Goal: Information Seeking & Learning: Compare options

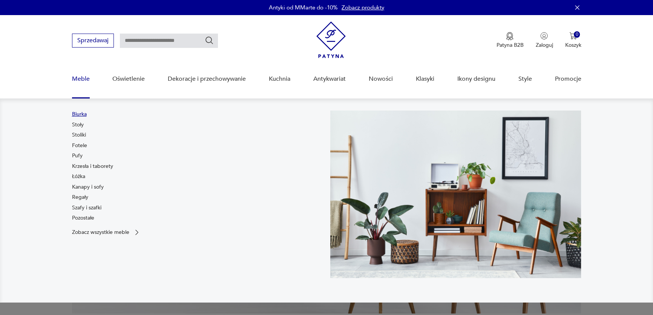
click at [77, 115] on link "Biurka" at bounding box center [79, 114] width 15 height 8
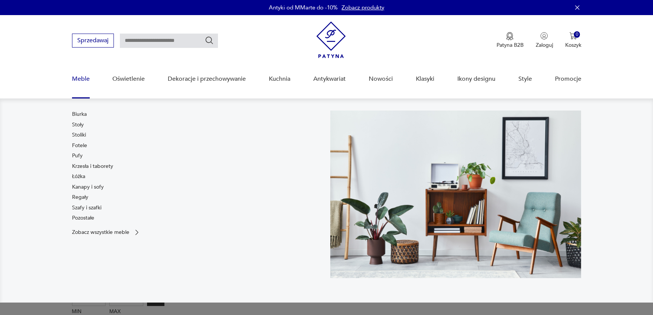
scroll to position [15, 0]
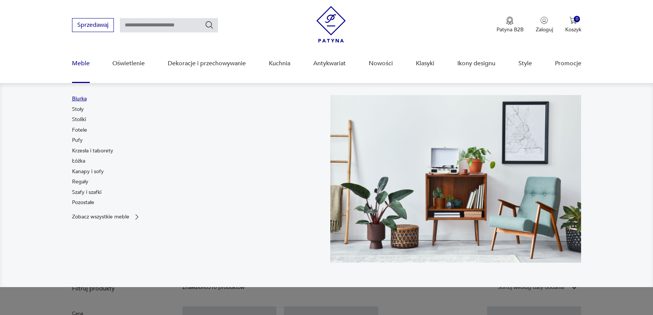
click at [80, 98] on link "Biurka" at bounding box center [79, 99] width 15 height 8
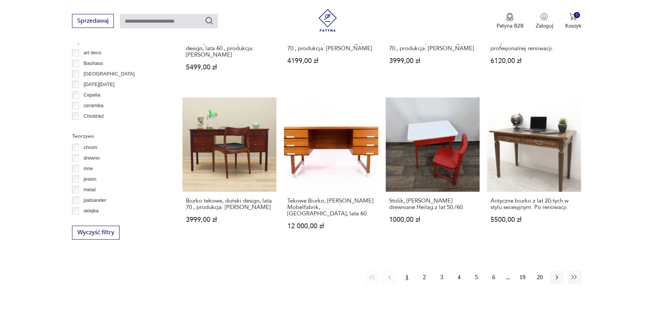
scroll to position [735, 0]
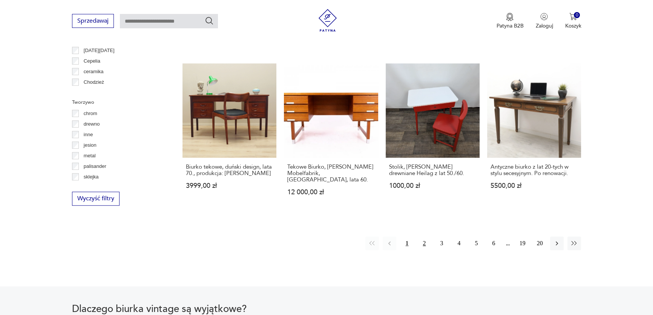
click at [423, 236] on button "2" at bounding box center [424, 243] width 14 height 14
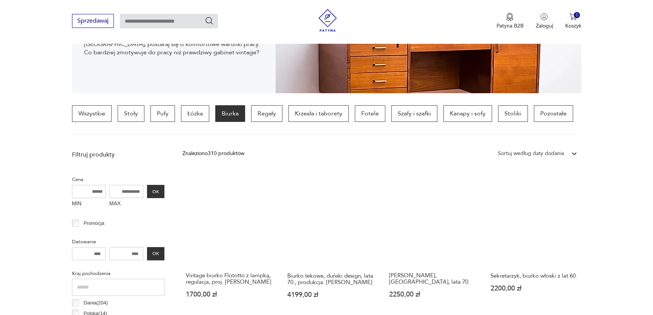
scroll to position [143, 0]
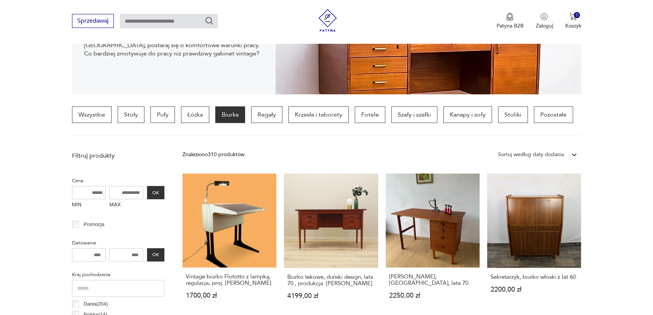
click at [548, 150] on div "Sortuj według daty dodania" at bounding box center [530, 155] width 73 height 10
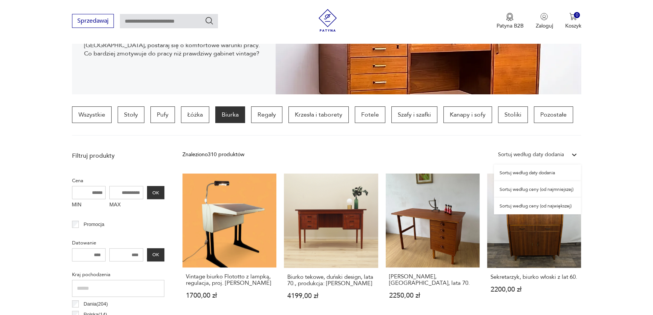
click at [546, 151] on div "Sortuj według daty dodania" at bounding box center [530, 154] width 66 height 8
click at [539, 205] on div "Sortuj według ceny (od największej)" at bounding box center [537, 205] width 87 height 17
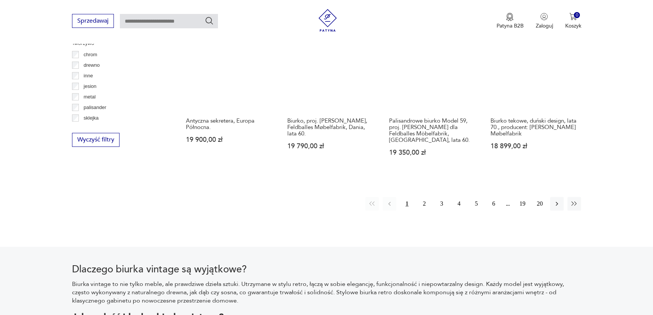
scroll to position [794, 0]
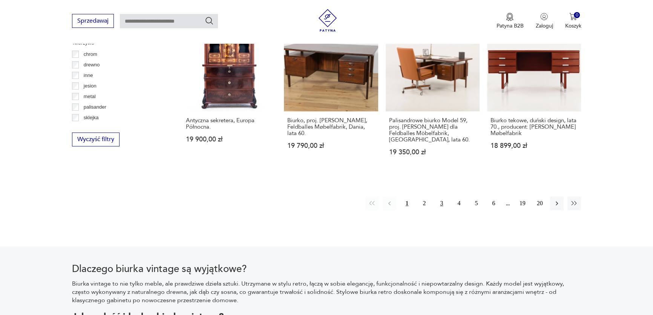
click at [440, 196] on button "3" at bounding box center [441, 203] width 14 height 14
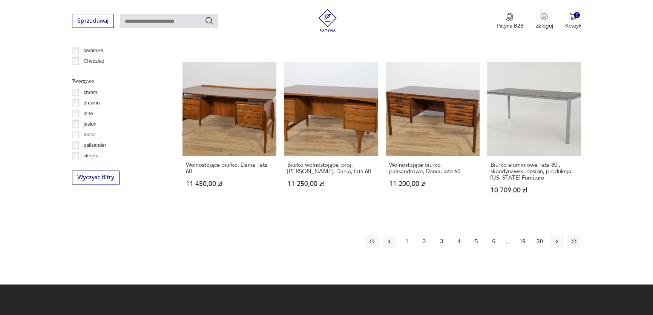
scroll to position [897, 0]
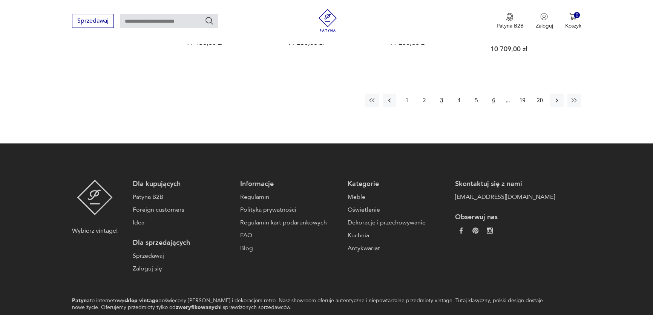
click at [495, 93] on button "6" at bounding box center [493, 100] width 14 height 14
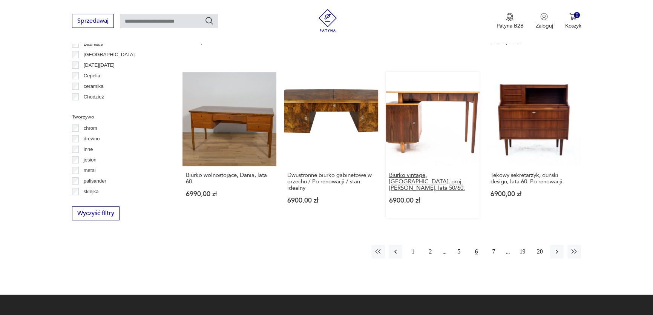
scroll to position [760, 0]
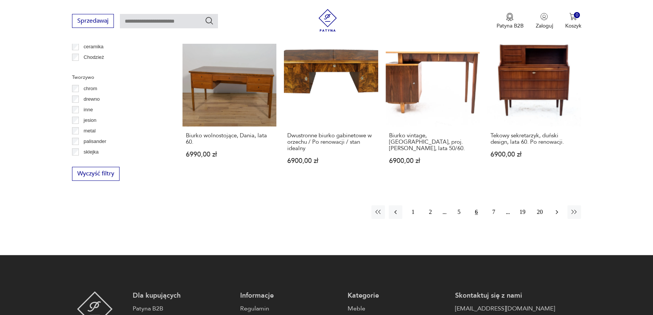
click at [558, 209] on icon "button" at bounding box center [557, 212] width 8 height 8
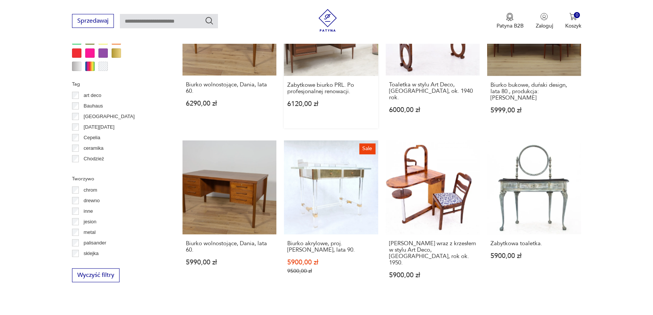
scroll to position [760, 0]
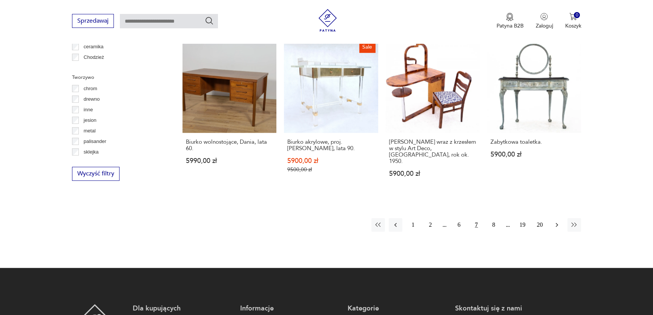
click at [559, 221] on icon "button" at bounding box center [557, 225] width 8 height 8
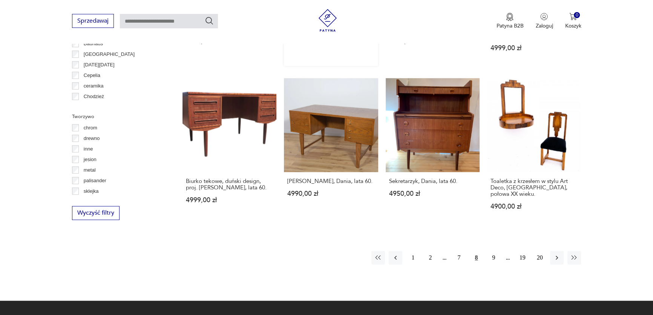
scroll to position [725, 0]
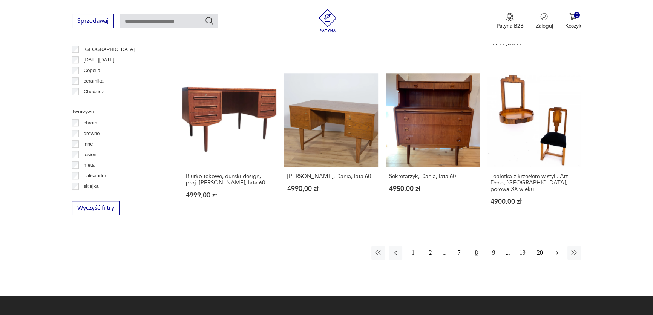
click at [558, 249] on icon "button" at bounding box center [557, 253] width 8 height 8
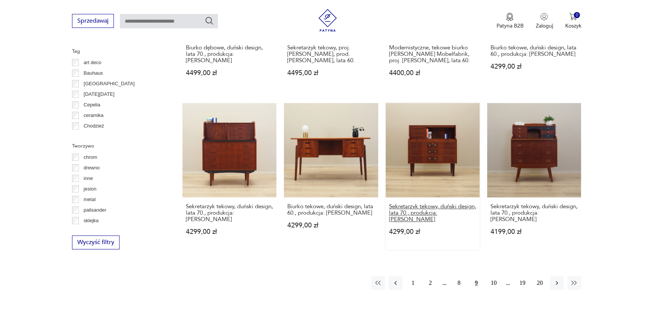
scroll to position [725, 0]
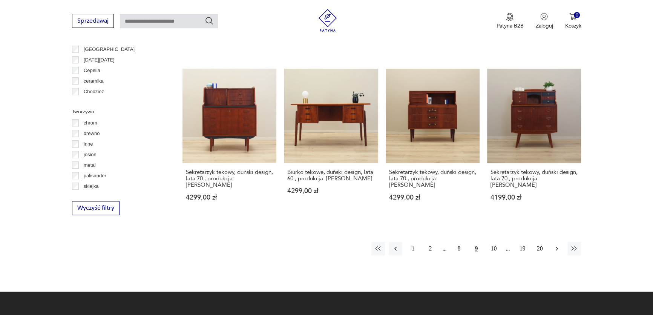
click at [554, 245] on icon "button" at bounding box center [557, 249] width 8 height 8
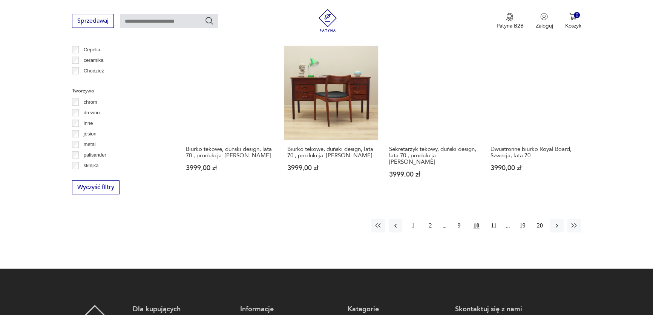
scroll to position [760, 0]
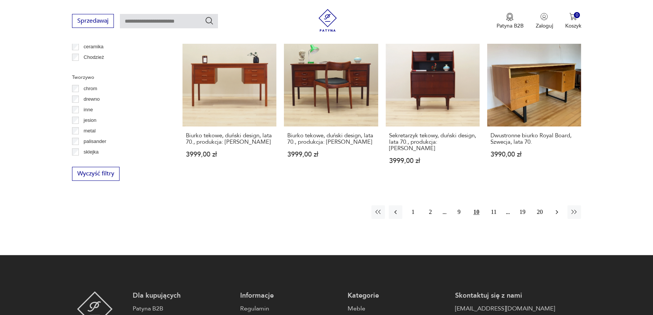
click at [555, 208] on icon "button" at bounding box center [557, 212] width 8 height 8
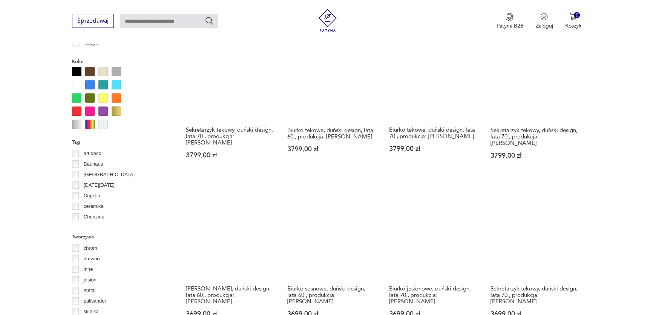
scroll to position [588, 0]
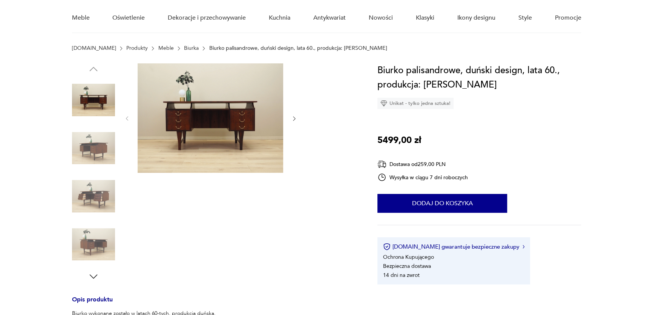
scroll to position [102, 0]
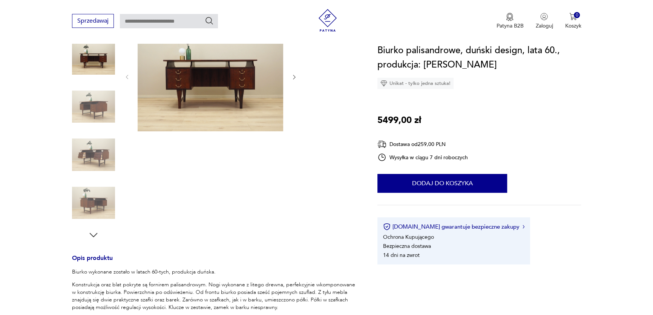
click at [240, 73] on img at bounding box center [210, 76] width 145 height 109
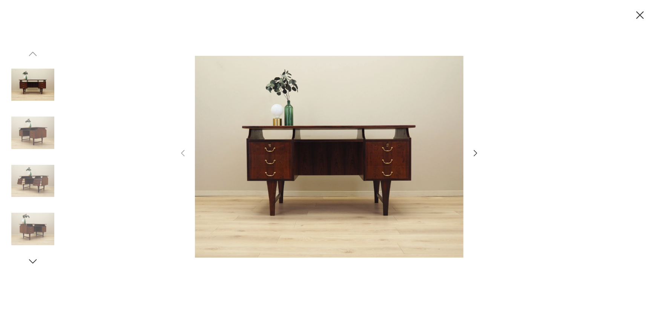
click at [475, 153] on icon "button" at bounding box center [475, 152] width 9 height 9
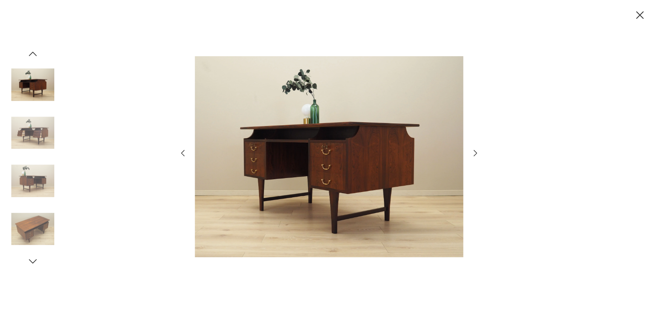
click at [475, 153] on icon "button" at bounding box center [475, 152] width 9 height 9
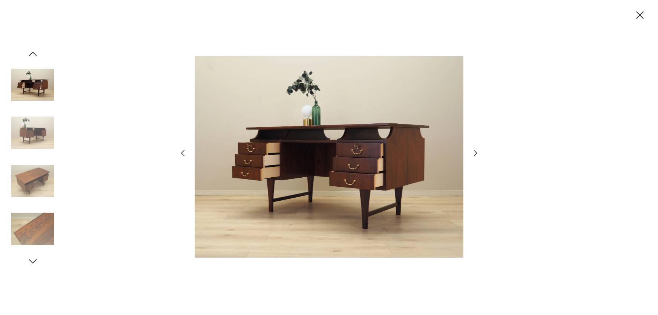
click at [475, 153] on icon "button" at bounding box center [475, 152] width 9 height 9
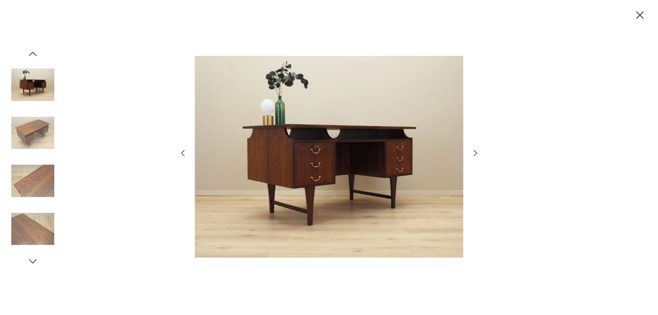
click at [475, 153] on icon "button" at bounding box center [475, 152] width 9 height 9
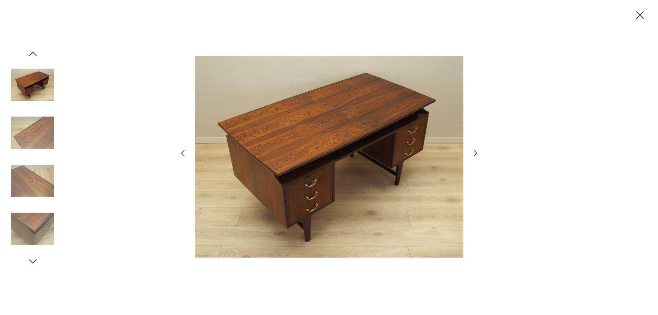
click at [475, 153] on icon "button" at bounding box center [475, 152] width 9 height 9
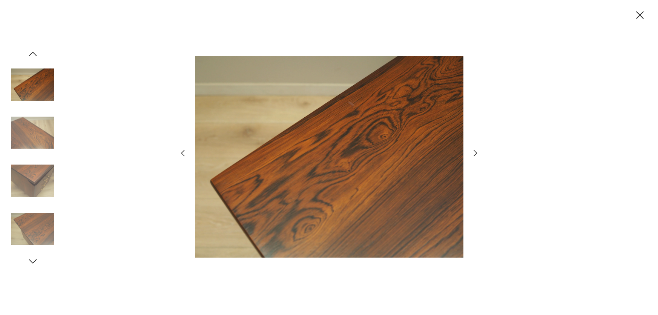
click at [475, 153] on icon "button" at bounding box center [475, 152] width 9 height 9
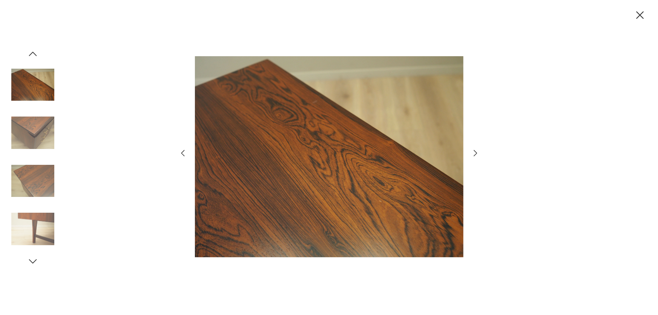
click at [475, 153] on icon "button" at bounding box center [475, 152] width 9 height 9
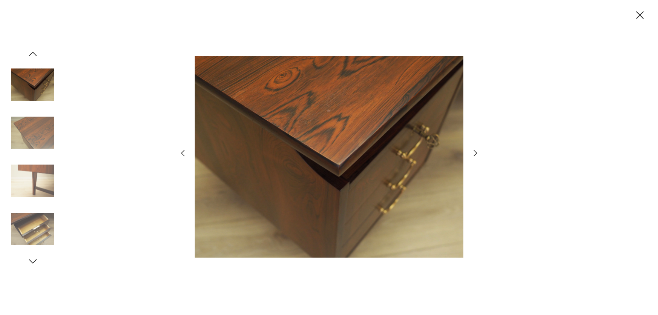
click at [475, 153] on icon "button" at bounding box center [475, 152] width 9 height 9
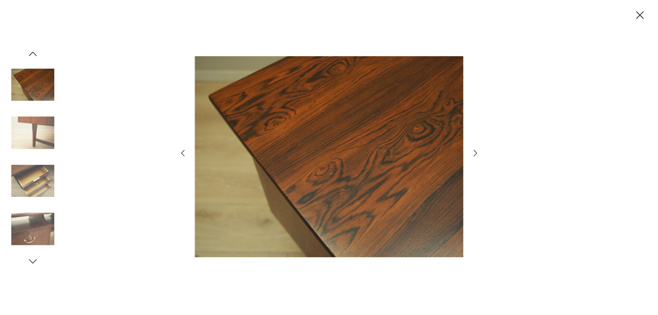
click at [475, 153] on icon "button" at bounding box center [475, 152] width 9 height 9
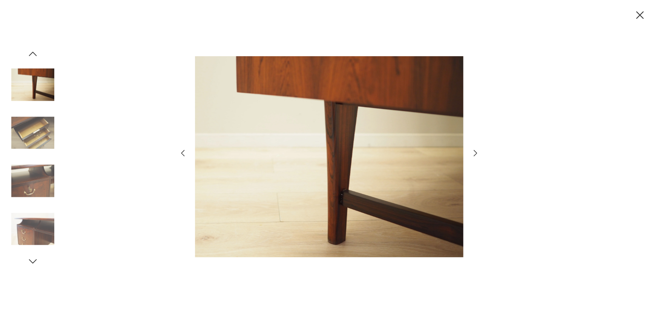
click at [475, 153] on icon "button" at bounding box center [475, 152] width 9 height 9
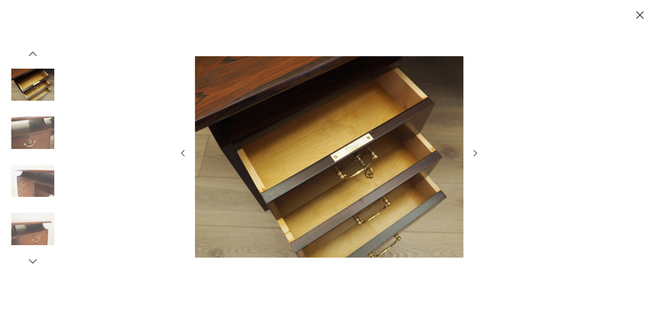
click at [475, 153] on icon "button" at bounding box center [475, 152] width 9 height 9
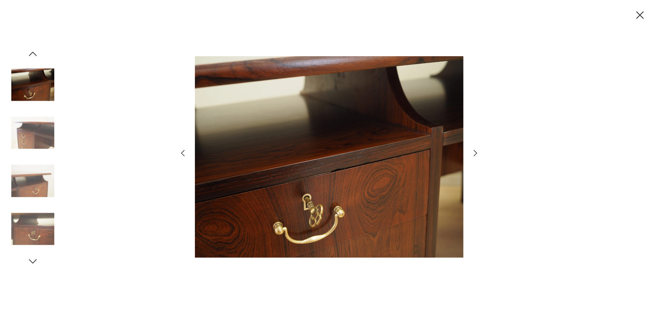
click at [475, 153] on icon "button" at bounding box center [475, 152] width 9 height 9
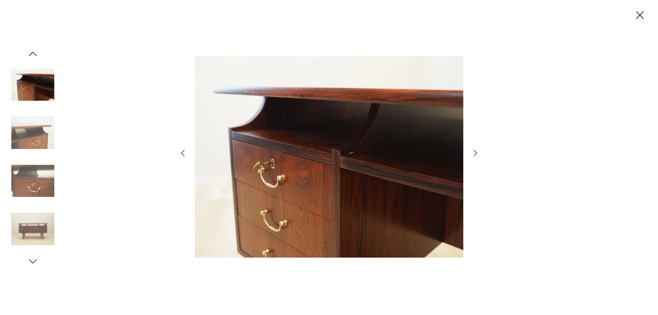
click at [475, 153] on icon "button" at bounding box center [475, 152] width 9 height 9
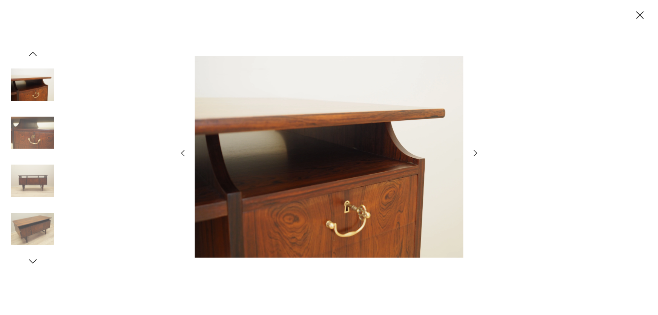
click at [475, 153] on icon "button" at bounding box center [475, 152] width 9 height 9
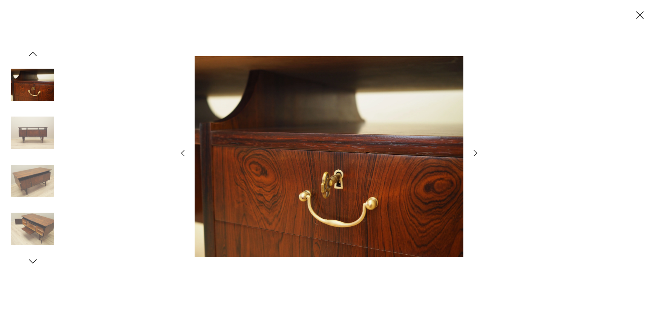
click at [475, 153] on icon "button" at bounding box center [475, 152] width 9 height 9
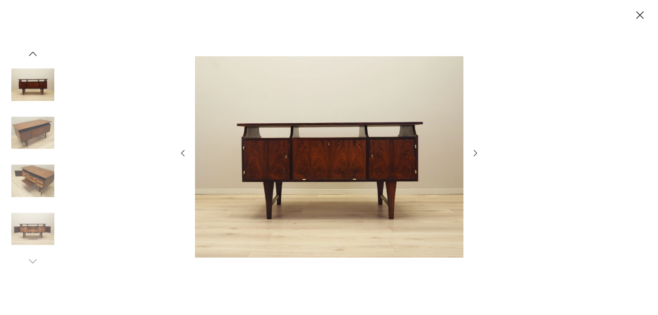
click at [641, 16] on icon "button" at bounding box center [640, 15] width 8 height 8
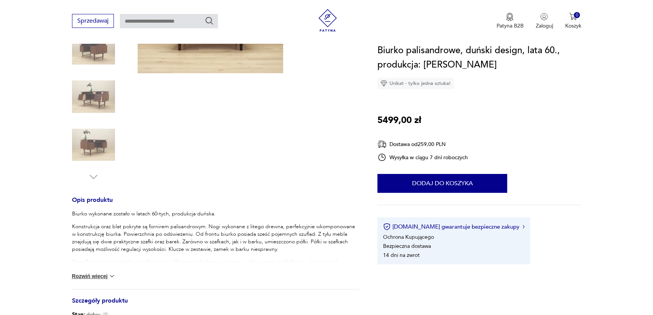
scroll to position [171, 0]
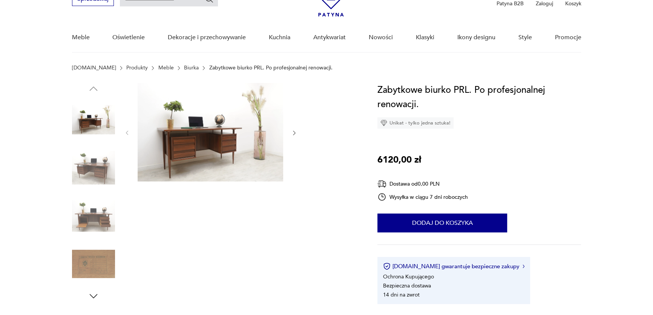
scroll to position [34, 0]
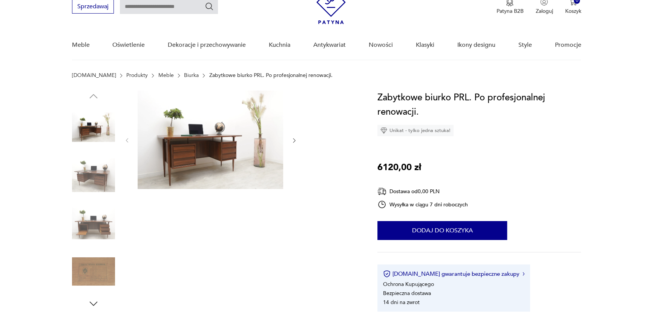
click at [154, 136] on img at bounding box center [210, 139] width 145 height 98
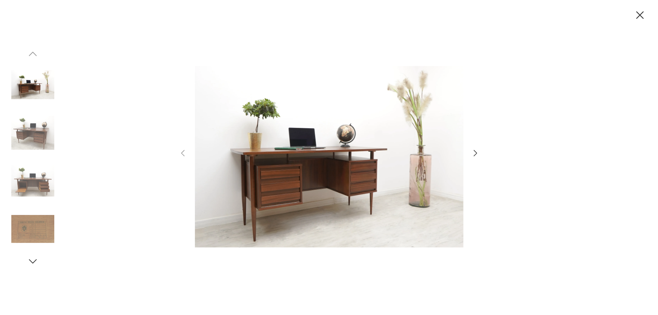
click at [475, 151] on icon "button" at bounding box center [475, 152] width 9 height 9
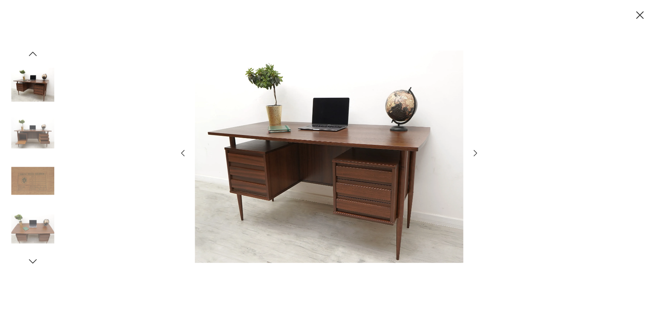
click at [475, 151] on icon "button" at bounding box center [475, 152] width 9 height 9
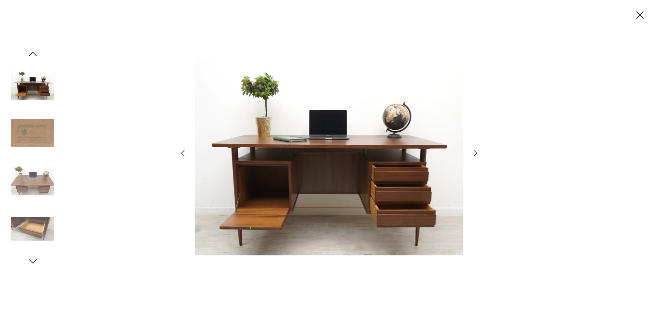
click at [475, 151] on icon "button" at bounding box center [475, 152] width 9 height 9
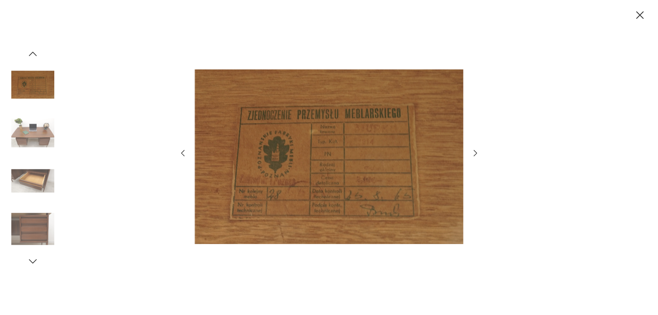
click at [475, 151] on icon "button" at bounding box center [475, 152] width 9 height 9
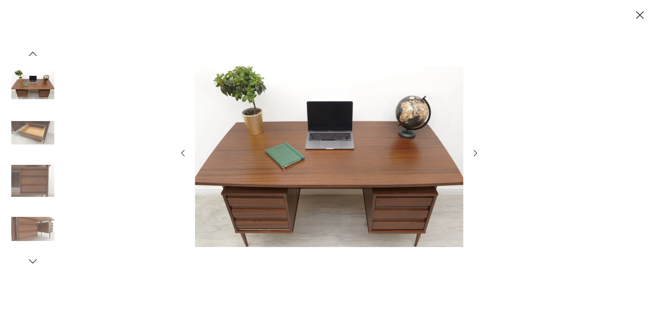
click at [475, 151] on icon "button" at bounding box center [475, 152] width 9 height 9
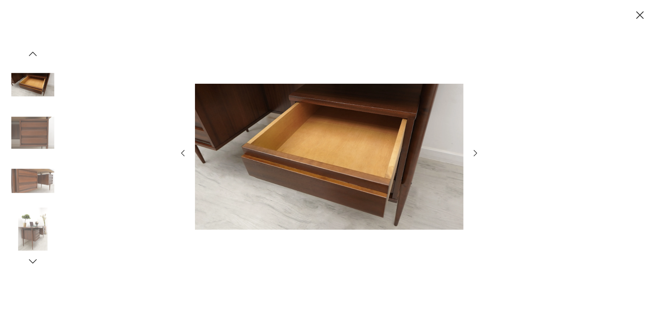
click at [475, 151] on icon "button" at bounding box center [475, 152] width 9 height 9
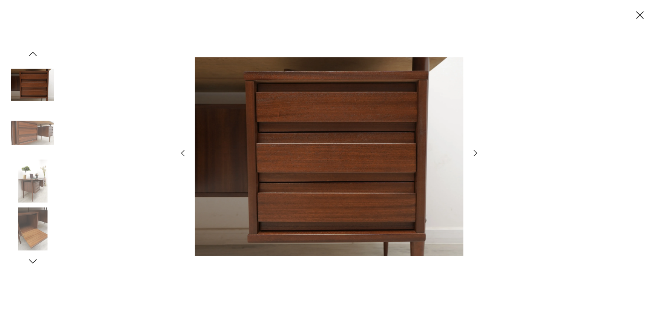
click at [475, 151] on icon "button" at bounding box center [475, 152] width 9 height 9
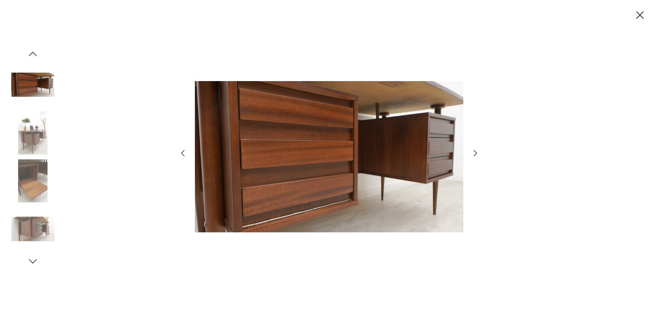
click at [475, 151] on icon "button" at bounding box center [475, 152] width 9 height 9
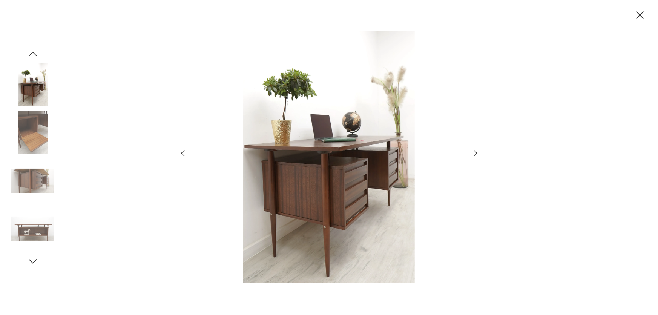
click at [637, 9] on icon "button" at bounding box center [639, 15] width 13 height 13
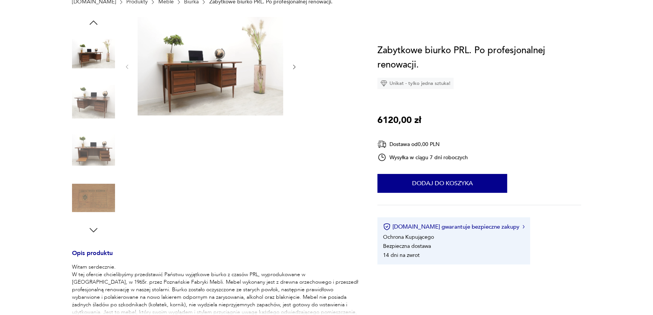
scroll to position [205, 0]
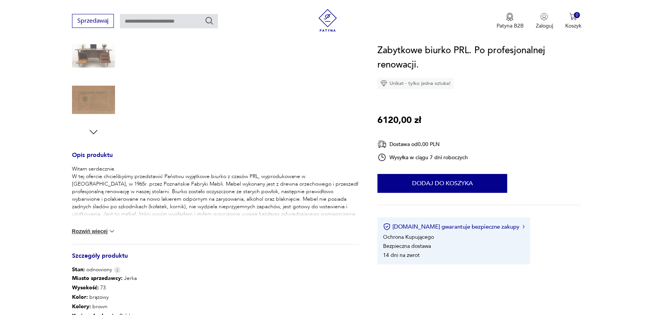
click at [102, 229] on button "Rozwiń więcej" at bounding box center [94, 231] width 44 height 8
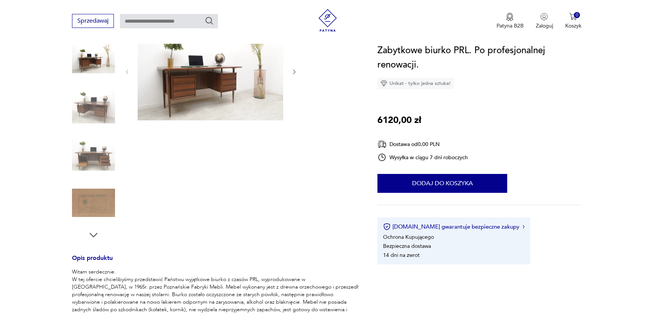
scroll to position [0, 0]
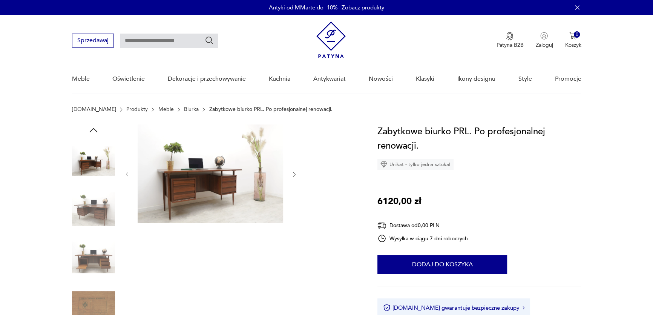
click at [107, 213] on img at bounding box center [93, 209] width 43 height 43
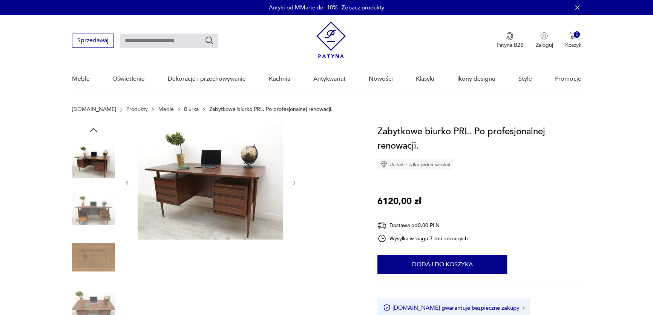
click at [103, 234] on div at bounding box center [93, 186] width 43 height 188
click at [102, 250] on img at bounding box center [93, 257] width 43 height 43
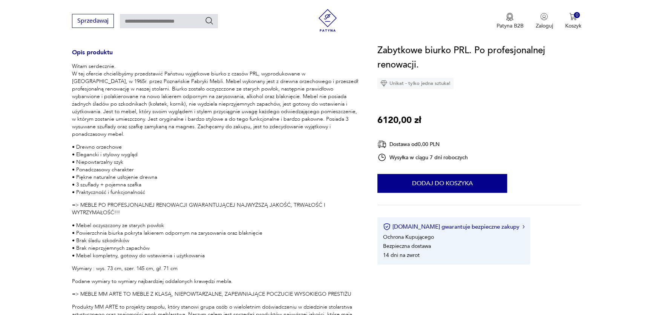
scroll to position [308, 0]
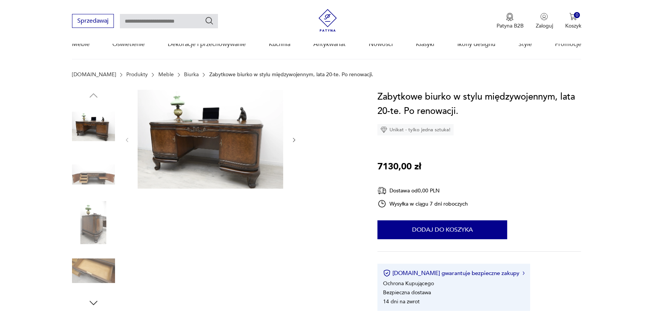
scroll to position [68, 0]
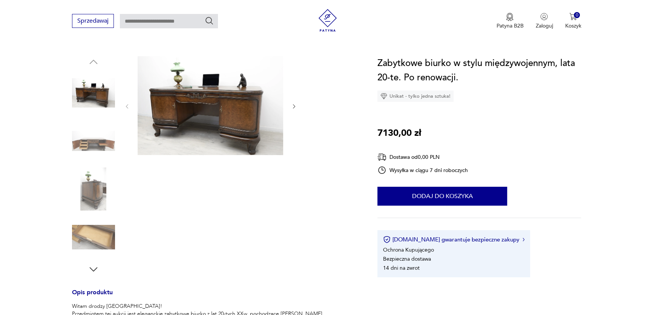
click at [96, 135] on img at bounding box center [93, 140] width 43 height 43
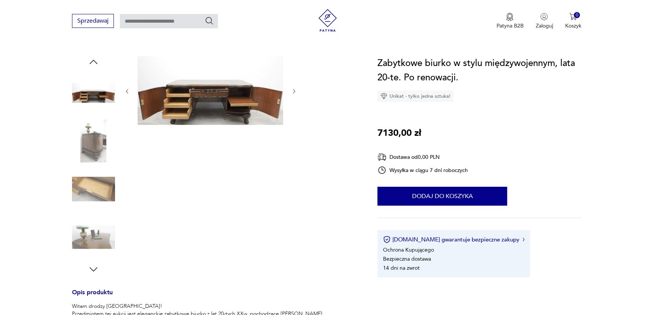
click at [103, 151] on img at bounding box center [93, 140] width 43 height 43
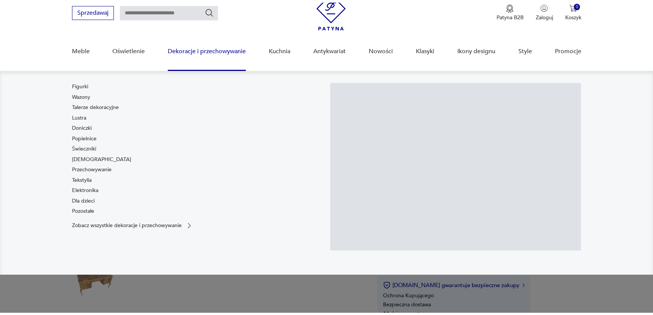
scroll to position [68, 0]
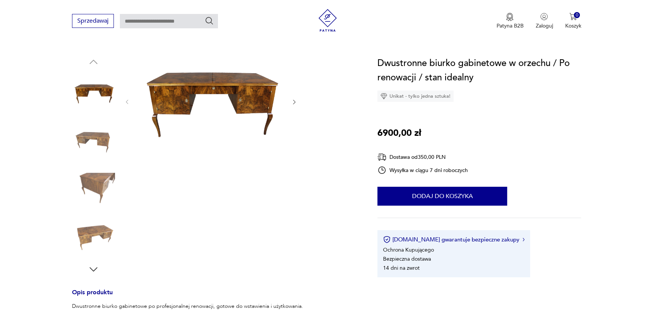
click at [93, 136] on img at bounding box center [93, 140] width 43 height 43
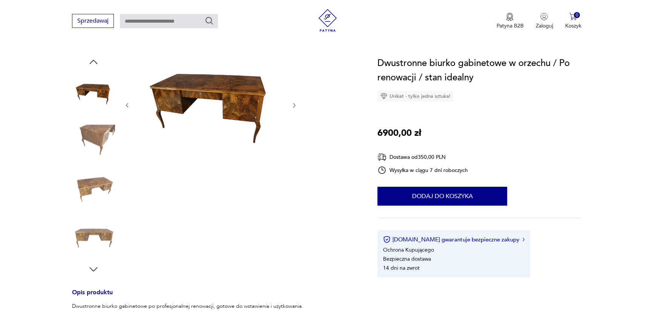
click at [97, 172] on img at bounding box center [93, 188] width 43 height 43
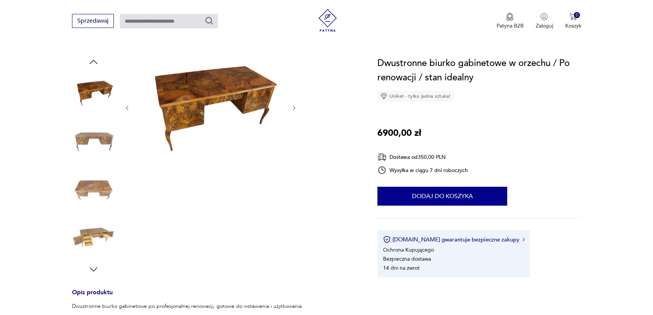
click at [99, 197] on img at bounding box center [93, 188] width 43 height 43
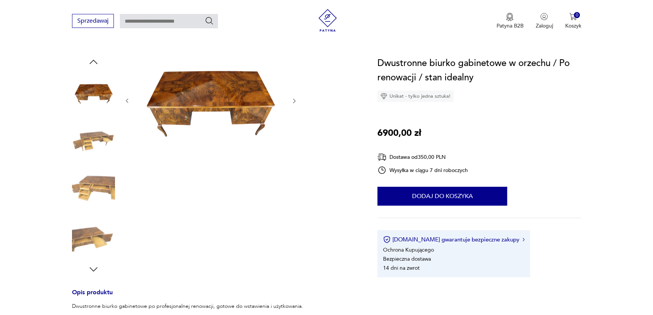
click at [97, 186] on img at bounding box center [93, 188] width 43 height 43
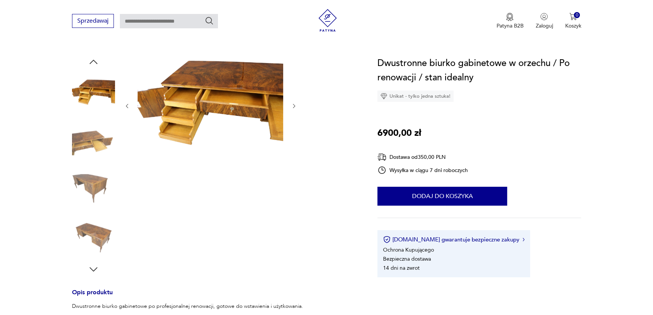
click at [97, 196] on img at bounding box center [93, 188] width 43 height 43
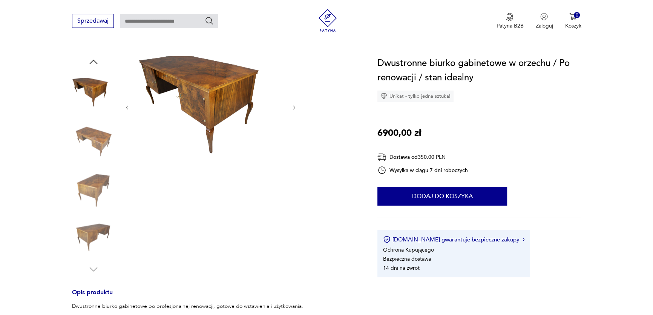
click at [97, 196] on img at bounding box center [93, 188] width 43 height 43
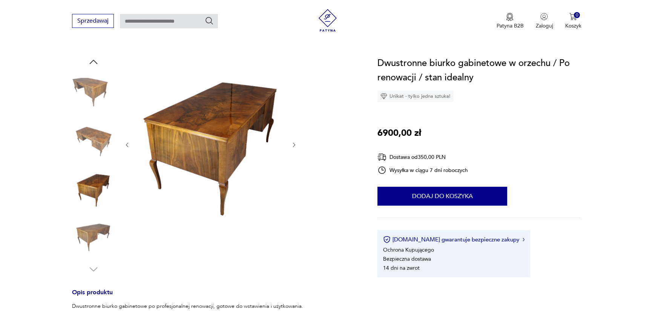
click at [92, 216] on img at bounding box center [93, 237] width 43 height 43
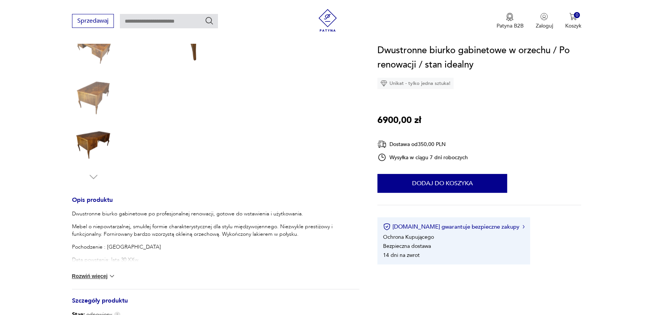
scroll to position [171, 0]
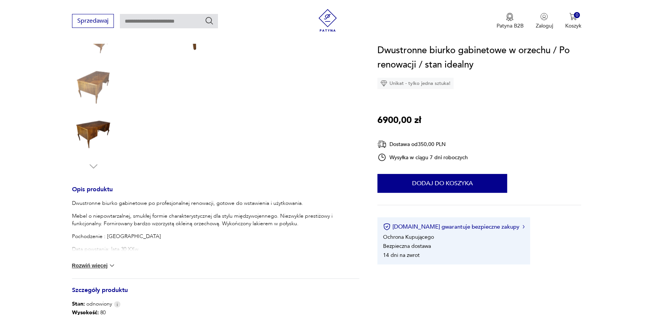
click at [99, 265] on button "Rozwiń więcej" at bounding box center [94, 266] width 44 height 8
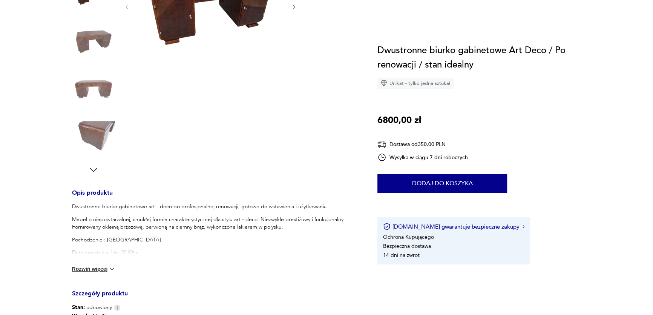
scroll to position [240, 0]
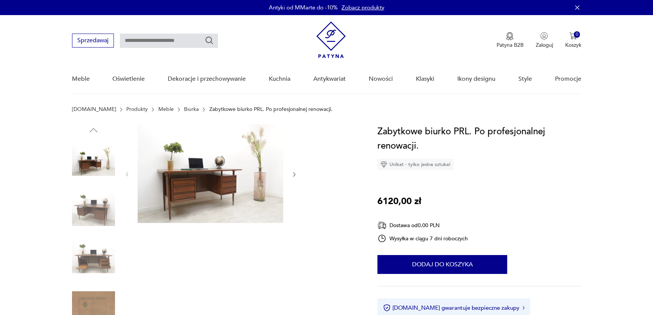
click at [97, 211] on img at bounding box center [93, 209] width 43 height 43
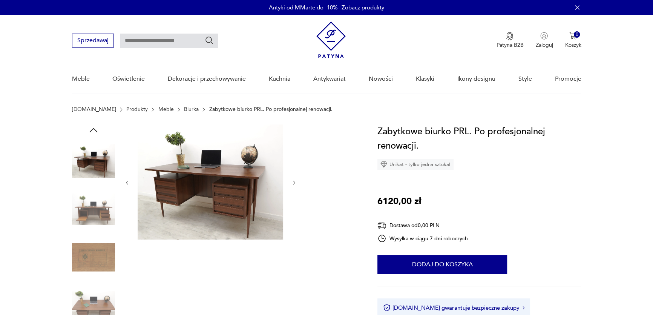
click at [97, 211] on img at bounding box center [93, 209] width 43 height 43
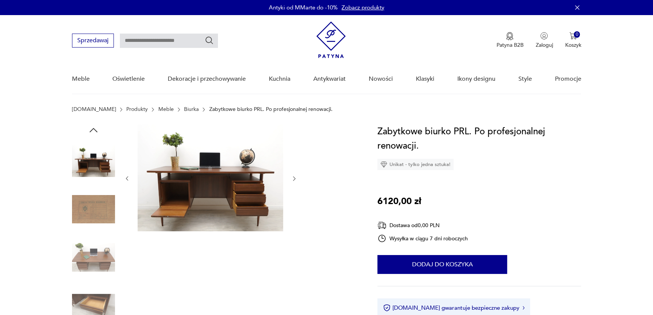
click at [95, 215] on img at bounding box center [93, 209] width 43 height 43
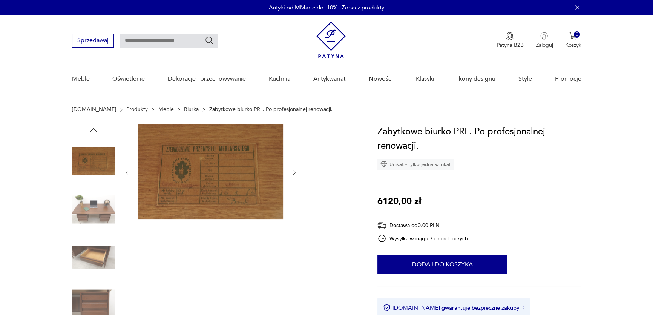
click at [95, 215] on img at bounding box center [93, 209] width 43 height 43
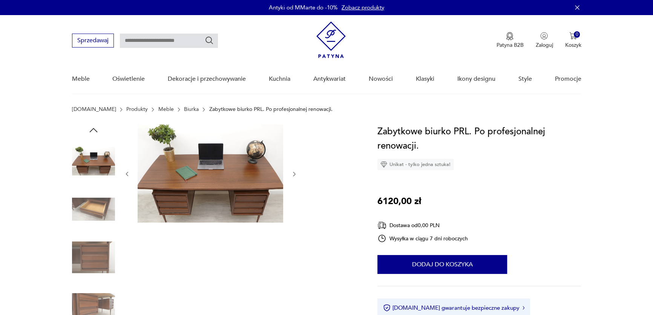
click at [100, 163] on img at bounding box center [93, 160] width 43 height 43
click at [98, 195] on img at bounding box center [93, 209] width 43 height 43
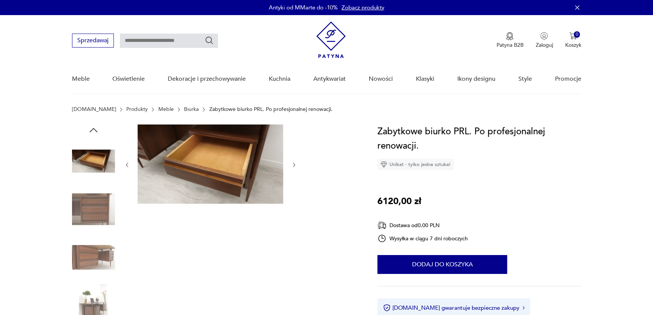
click at [97, 207] on img at bounding box center [93, 209] width 43 height 43
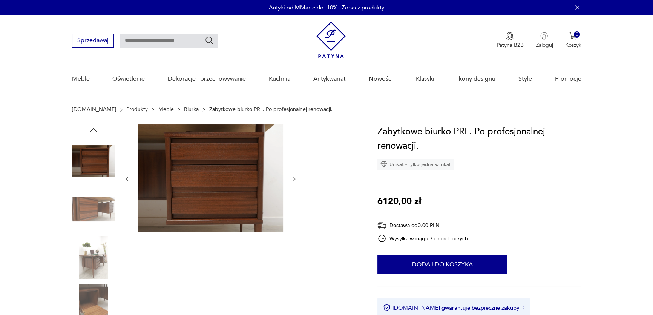
click at [97, 207] on img at bounding box center [93, 209] width 43 height 43
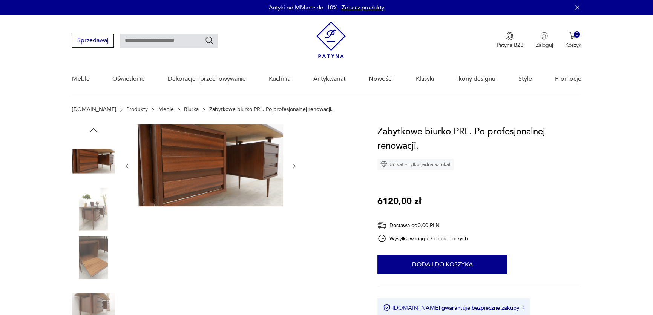
click at [95, 223] on img at bounding box center [93, 209] width 43 height 43
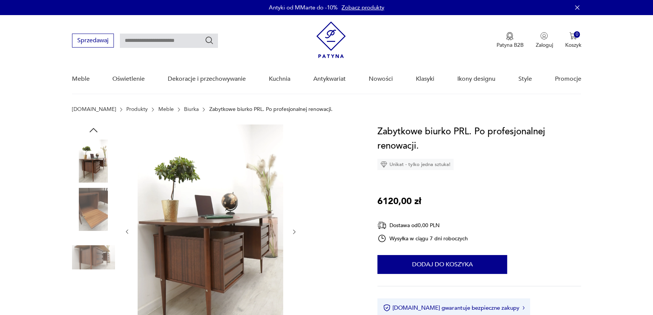
click at [92, 216] on img at bounding box center [93, 209] width 43 height 43
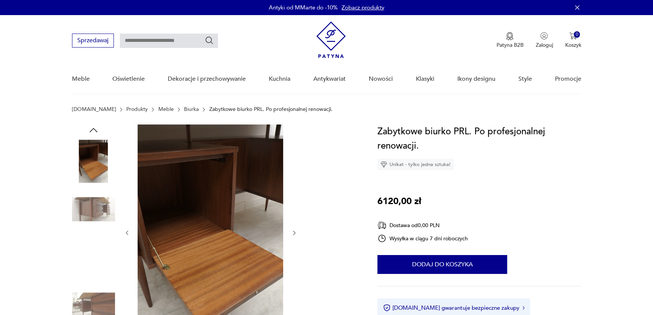
click at [92, 216] on img at bounding box center [93, 209] width 43 height 43
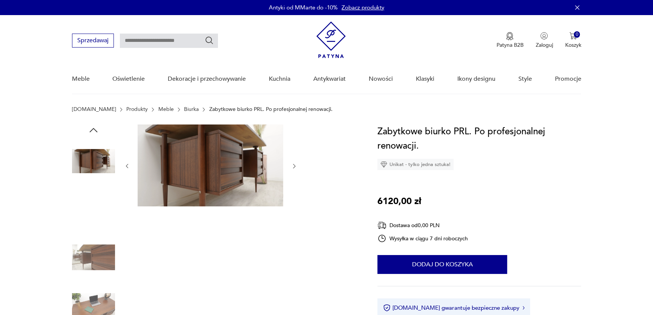
click at [92, 216] on img at bounding box center [93, 209] width 43 height 43
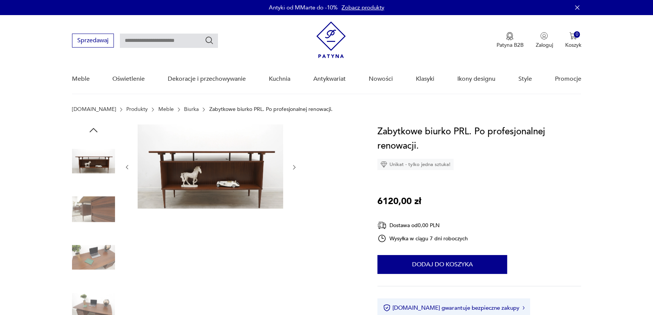
click at [92, 216] on img at bounding box center [93, 209] width 43 height 43
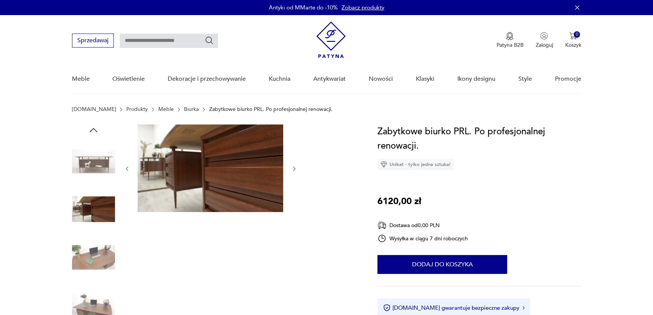
click at [104, 209] on img at bounding box center [93, 209] width 43 height 43
click at [101, 299] on img at bounding box center [93, 305] width 43 height 43
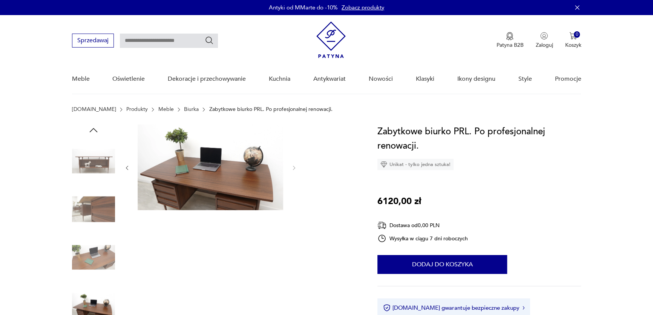
click at [101, 257] on img at bounding box center [93, 257] width 43 height 43
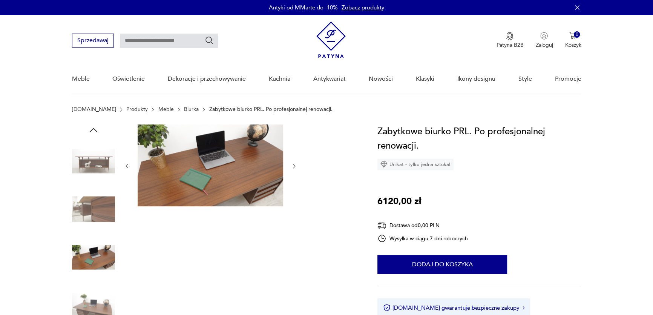
click at [102, 210] on img at bounding box center [93, 209] width 43 height 43
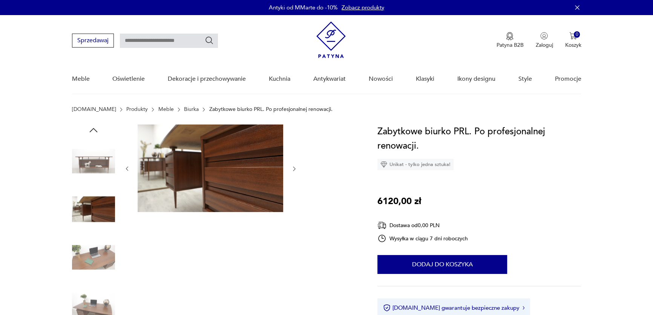
click at [98, 165] on img at bounding box center [93, 160] width 43 height 43
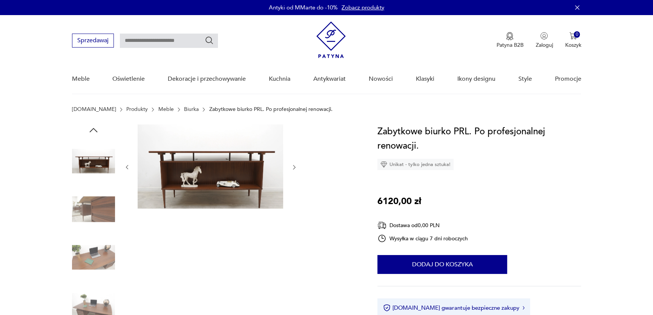
click at [93, 130] on icon "button" at bounding box center [93, 129] width 11 height 11
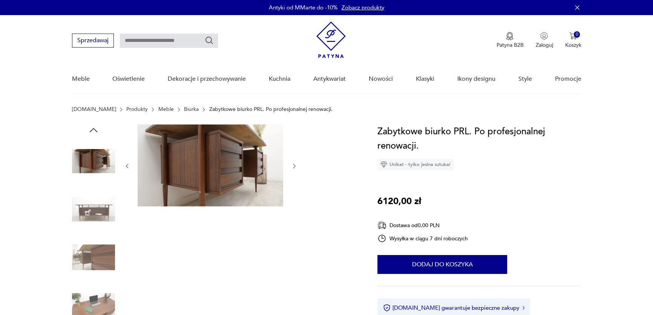
click at [96, 161] on img at bounding box center [93, 160] width 43 height 43
click at [97, 211] on img at bounding box center [93, 209] width 43 height 43
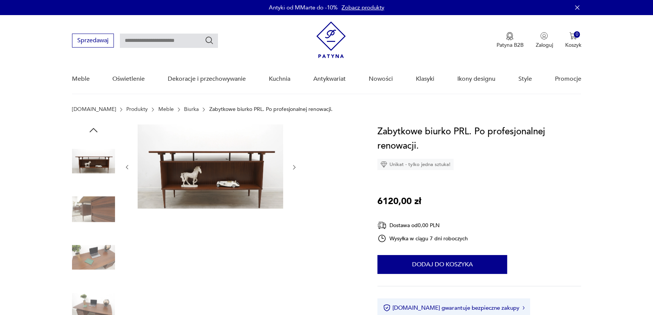
click at [97, 213] on img at bounding box center [93, 209] width 43 height 43
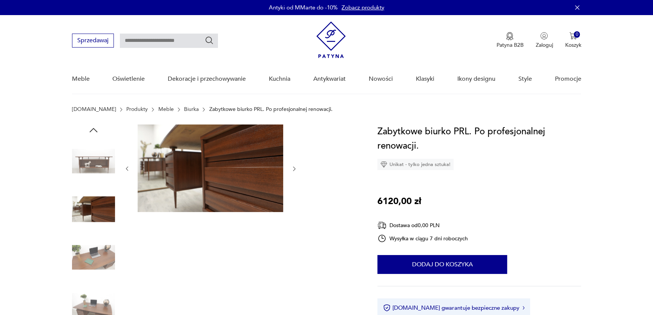
click at [101, 239] on img at bounding box center [93, 257] width 43 height 43
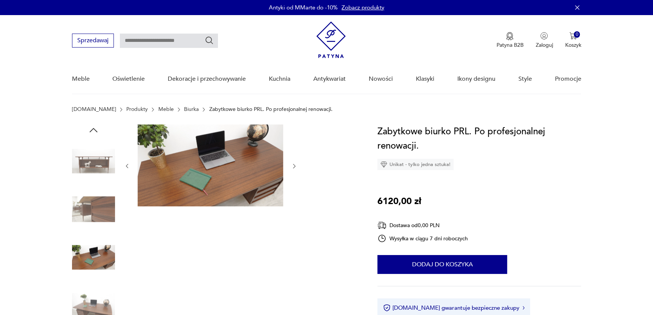
click at [100, 291] on img at bounding box center [93, 305] width 43 height 43
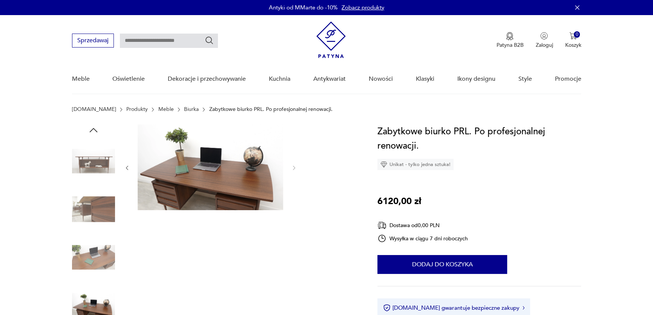
click at [88, 126] on icon "button" at bounding box center [93, 129] width 11 height 11
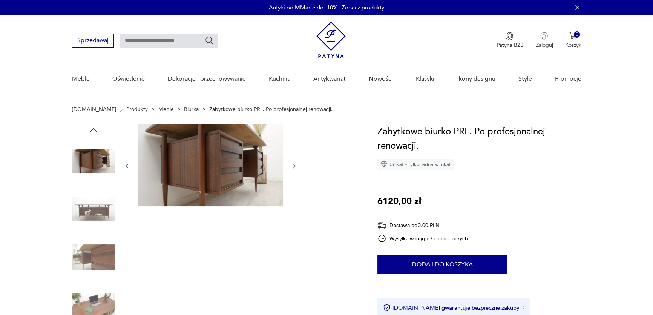
click at [93, 127] on icon "button" at bounding box center [93, 129] width 11 height 11
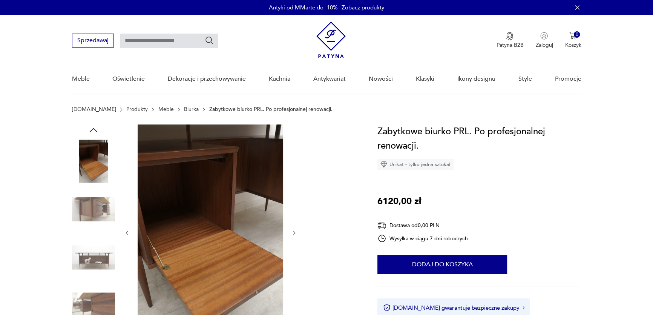
click at [93, 127] on icon "button" at bounding box center [93, 129] width 11 height 11
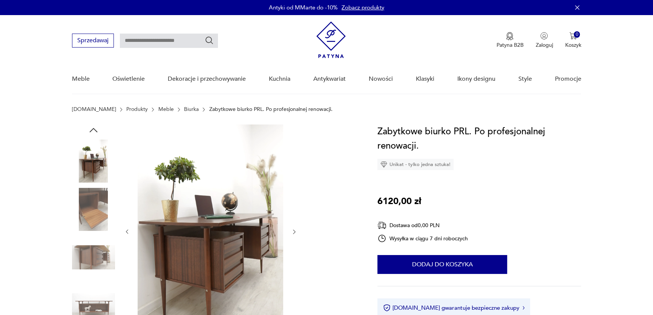
click at [93, 127] on icon "button" at bounding box center [93, 129] width 11 height 11
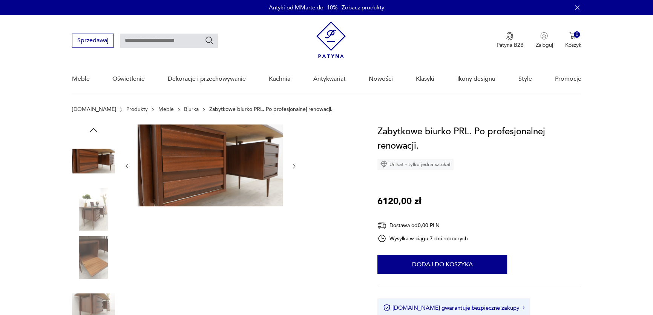
click at [94, 129] on icon "button" at bounding box center [93, 130] width 8 height 4
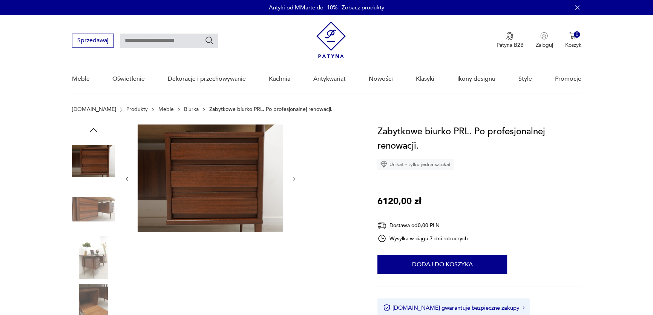
click at [94, 129] on icon "button" at bounding box center [93, 130] width 8 height 4
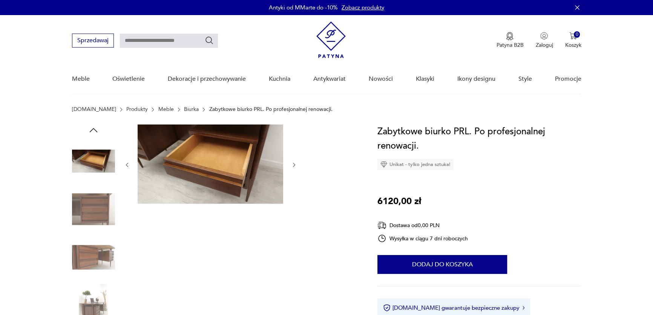
click at [94, 129] on icon "button" at bounding box center [93, 130] width 8 height 4
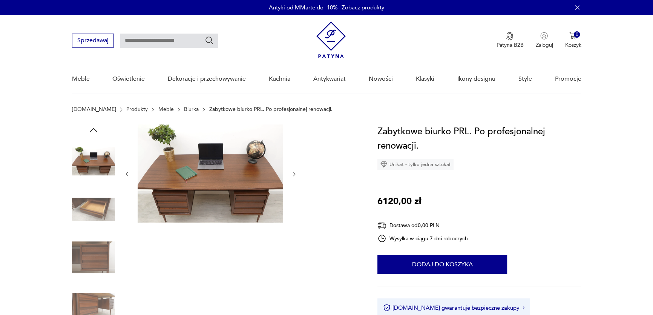
click at [94, 129] on icon "button" at bounding box center [93, 130] width 8 height 4
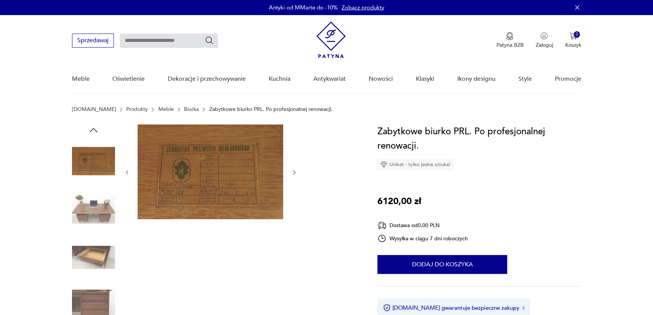
click at [94, 129] on icon "button" at bounding box center [93, 130] width 8 height 4
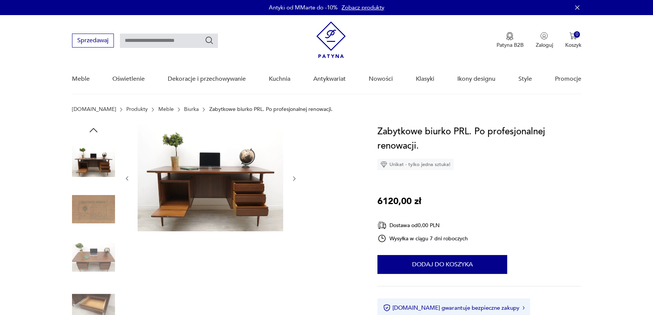
click at [94, 129] on icon "button" at bounding box center [93, 130] width 8 height 4
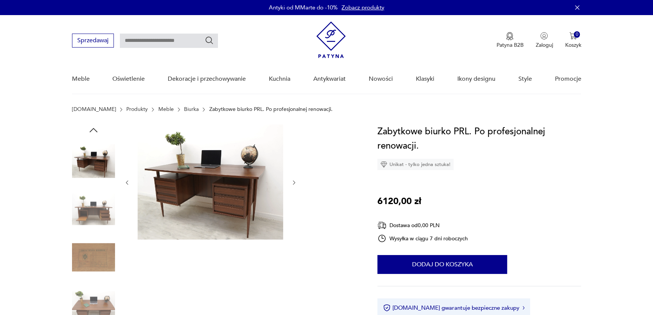
click at [94, 129] on icon "button" at bounding box center [93, 130] width 8 height 4
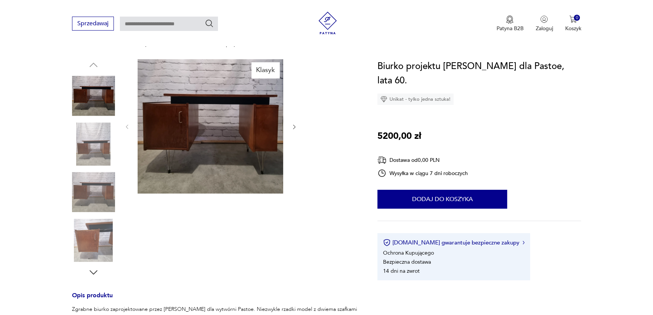
scroll to position [68, 0]
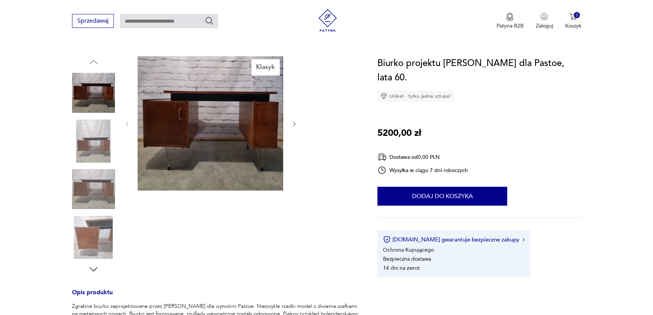
click at [57, 119] on section "Klasyk Opis produktu Zgrabne biurko zaprojektowane przez Ceesa Braakmana dla wy…" at bounding box center [326, 295] width 653 height 479
click at [85, 133] on img at bounding box center [93, 140] width 43 height 43
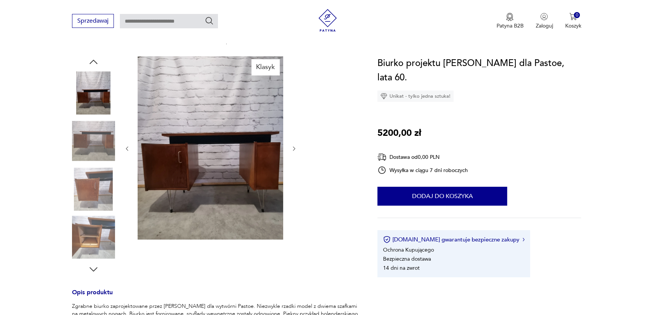
click at [91, 177] on img at bounding box center [93, 188] width 43 height 43
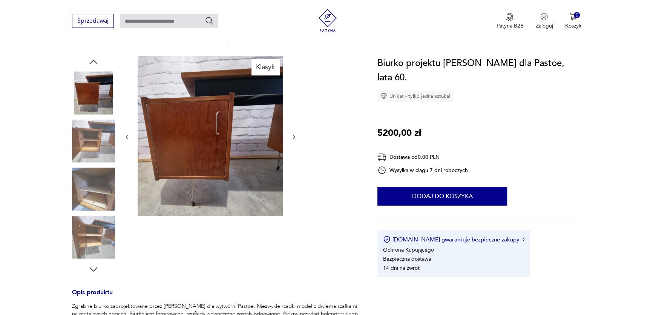
click at [90, 181] on img at bounding box center [93, 188] width 43 height 43
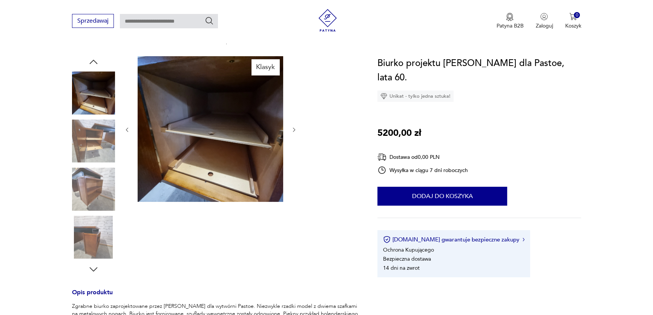
click at [90, 181] on img at bounding box center [93, 188] width 43 height 43
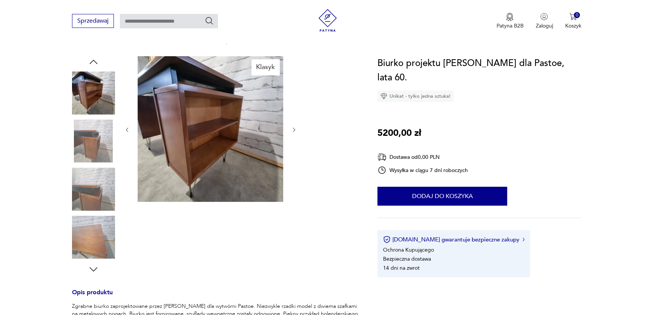
click at [90, 181] on img at bounding box center [93, 188] width 43 height 43
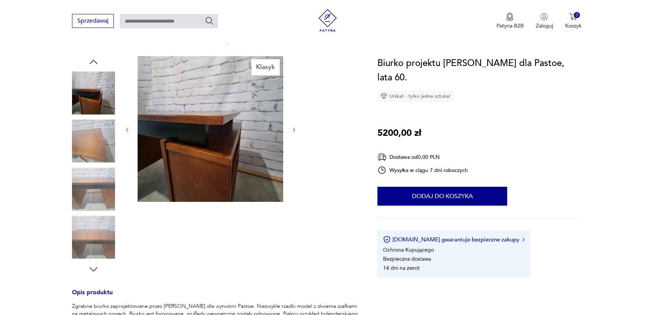
click at [83, 219] on img at bounding box center [93, 237] width 43 height 43
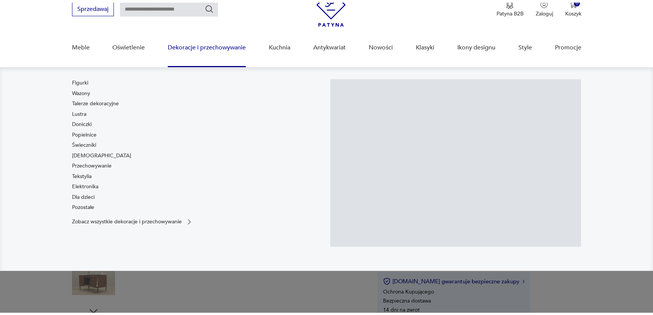
scroll to position [68, 0]
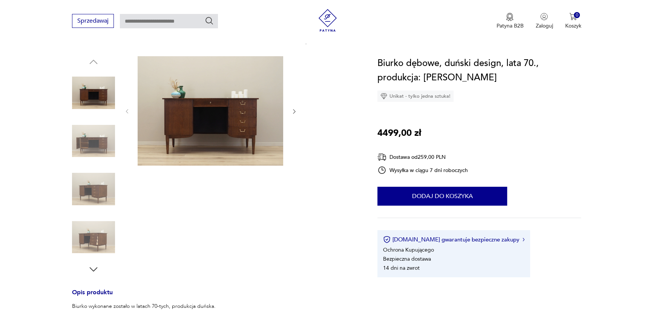
click at [99, 137] on img at bounding box center [93, 140] width 43 height 43
click at [104, 172] on img at bounding box center [93, 188] width 43 height 43
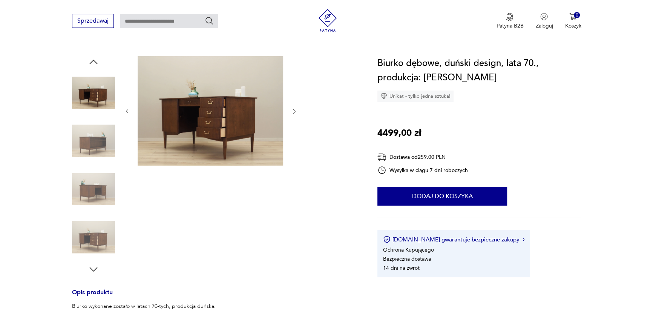
click at [100, 187] on img at bounding box center [93, 188] width 43 height 43
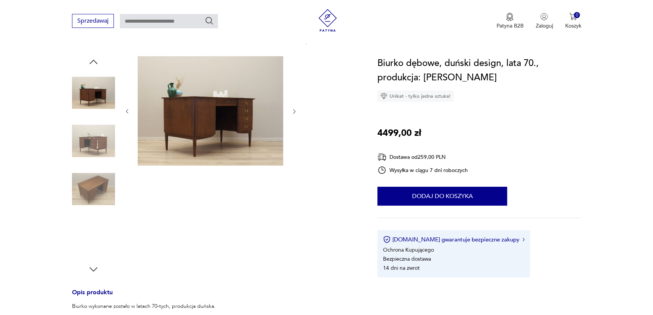
click at [98, 181] on img at bounding box center [93, 188] width 43 height 43
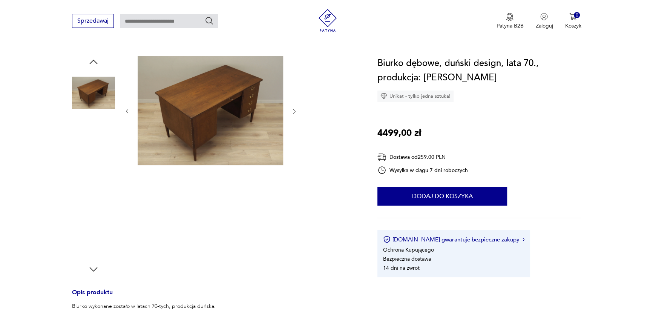
click at [95, 188] on img at bounding box center [93, 188] width 43 height 43
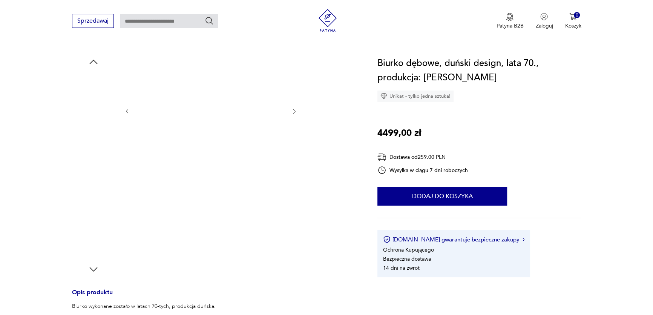
click at [95, 188] on img at bounding box center [93, 188] width 43 height 43
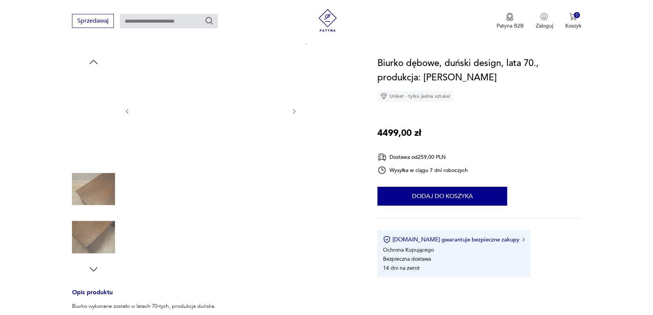
click at [101, 242] on img at bounding box center [93, 237] width 43 height 43
